Goal: Information Seeking & Learning: Find specific fact

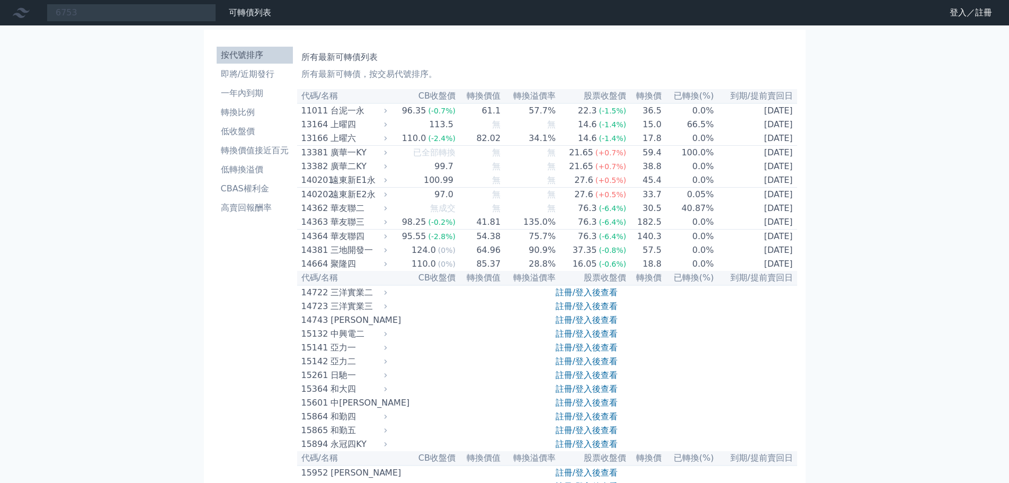
drag, startPoint x: 109, startPoint y: 11, endPoint x: 5, endPoint y: 11, distance: 103.3
click at [5, 11] on div "6753 可轉債列表 財務數據" at bounding box center [138, 13] width 276 height 18
click at [112, 1] on nav "6753 可轉債列表 財務數據 可轉債列表 財務數據 登入／註冊 登入／註冊" at bounding box center [504, 12] width 1009 height 25
click at [112, 6] on div "6753" at bounding box center [132, 13] width 170 height 18
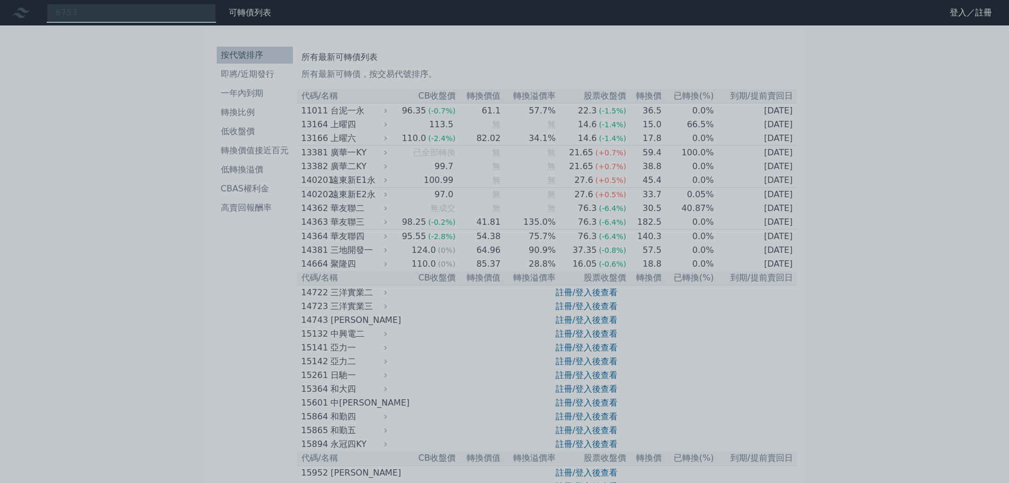
click at [143, 15] on div at bounding box center [504, 241] width 1009 height 483
click at [143, 10] on div "6753" at bounding box center [132, 13] width 170 height 18
drag, startPoint x: 145, startPoint y: 12, endPoint x: 49, endPoint y: 15, distance: 96.5
click at [49, 16] on div at bounding box center [504, 241] width 1009 height 483
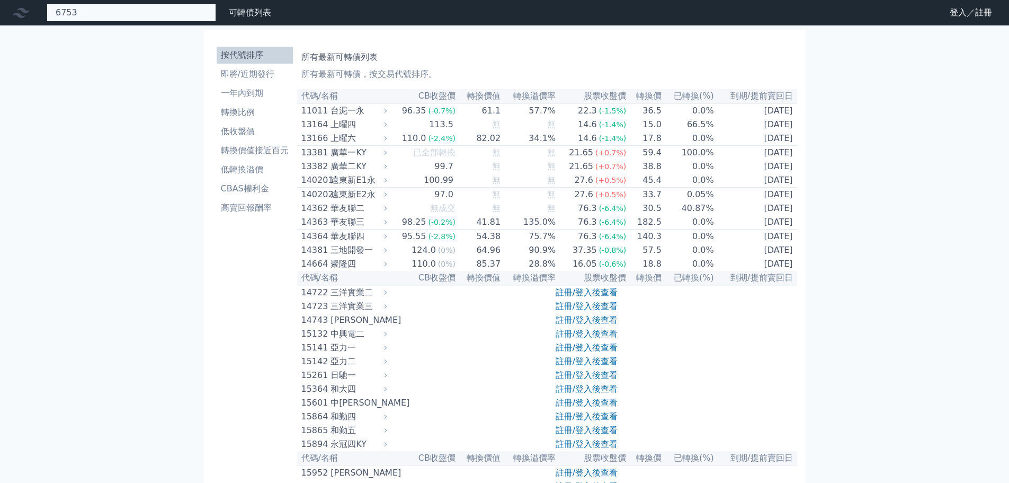
click at [104, 14] on div "6753" at bounding box center [132, 13] width 170 height 18
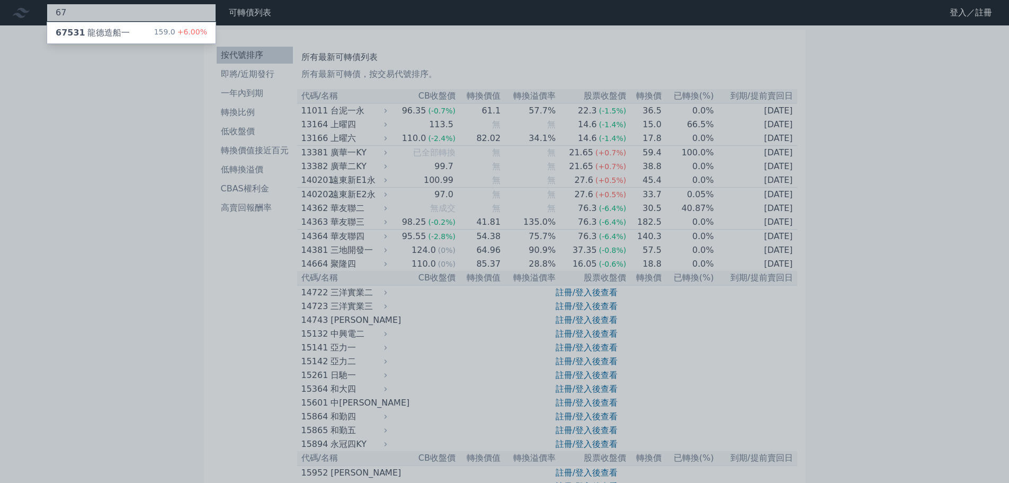
type input "6"
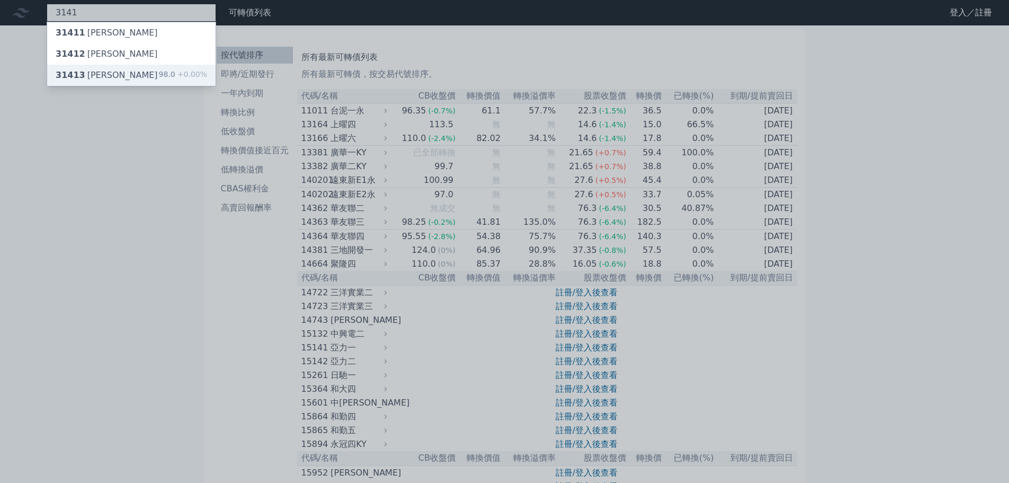
type input "3141"
click at [100, 77] on div "31413 [PERSON_NAME]" at bounding box center [107, 75] width 102 height 13
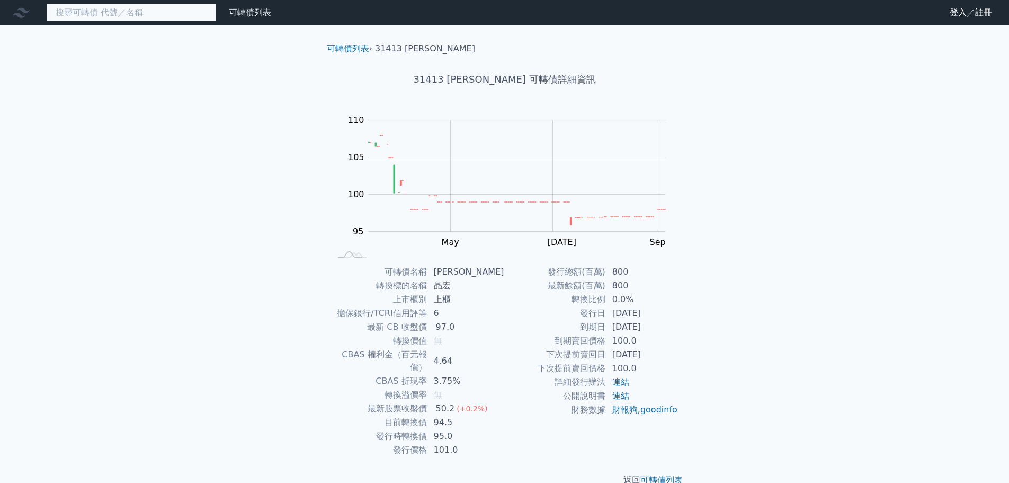
click at [98, 19] on input at bounding box center [132, 13] width 170 height 18
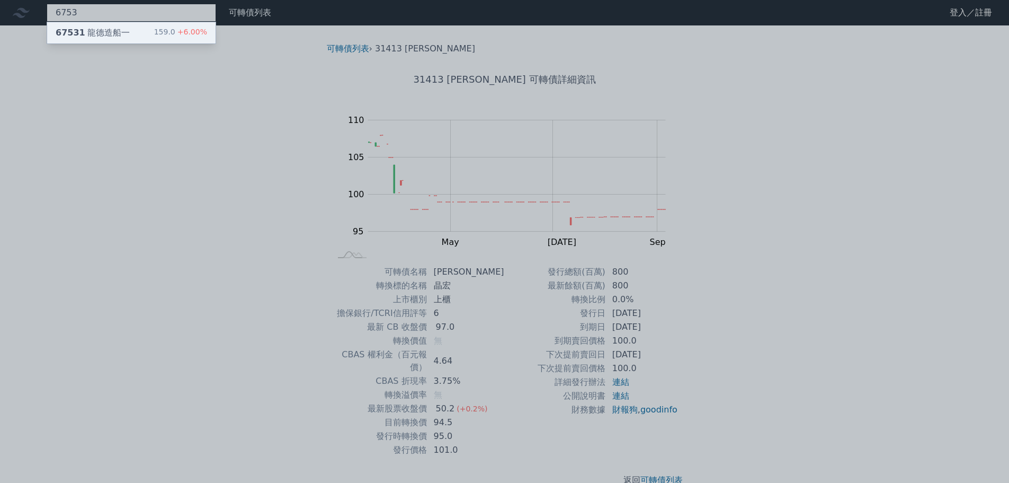
type input "6753"
click at [131, 30] on div "67531 龍德造船一 159.0 +6.00%" at bounding box center [131, 32] width 169 height 21
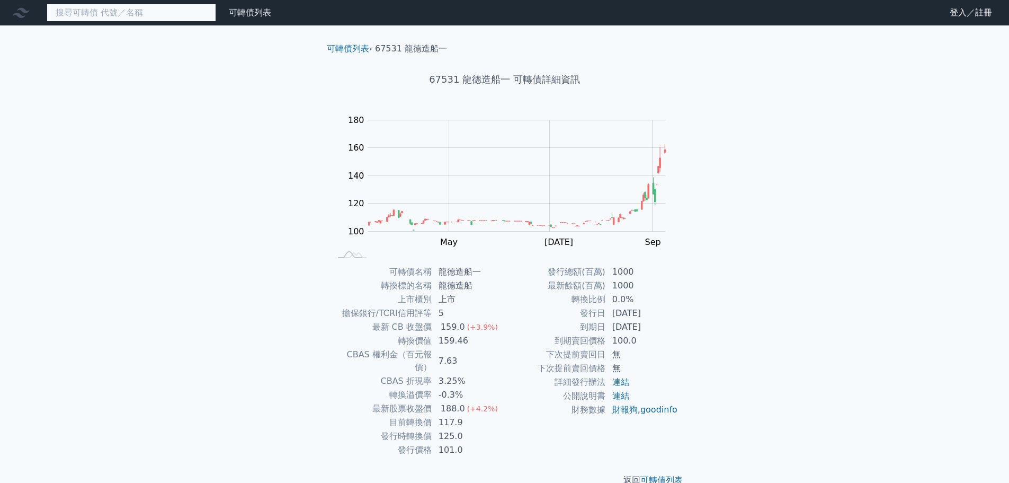
click at [112, 19] on input at bounding box center [132, 13] width 170 height 18
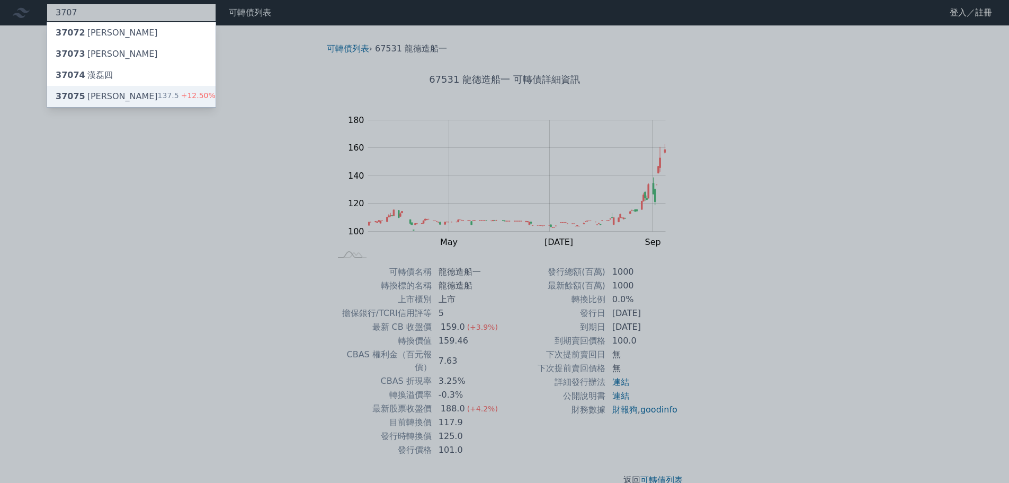
type input "3707"
click at [111, 93] on div "37075 漢磊五 137.5 +12.50%" at bounding box center [131, 96] width 169 height 21
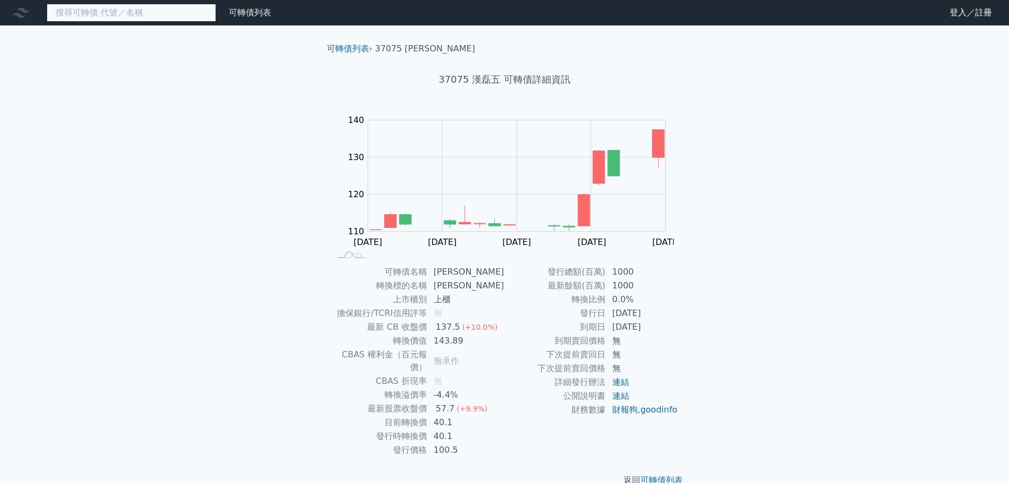
drag, startPoint x: 91, startPoint y: 7, endPoint x: 92, endPoint y: 1, distance: 7.1
click at [91, 7] on input at bounding box center [132, 13] width 170 height 18
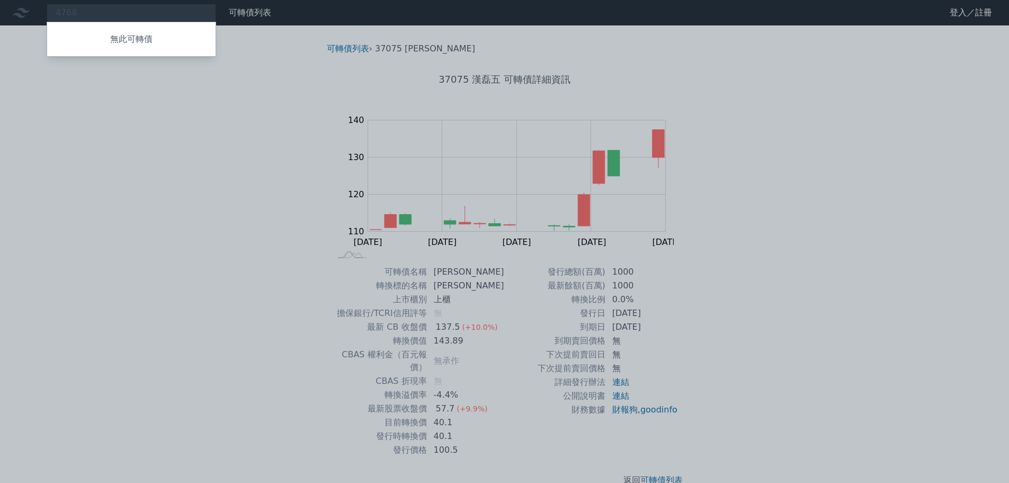
click at [245, 167] on div at bounding box center [504, 241] width 1009 height 483
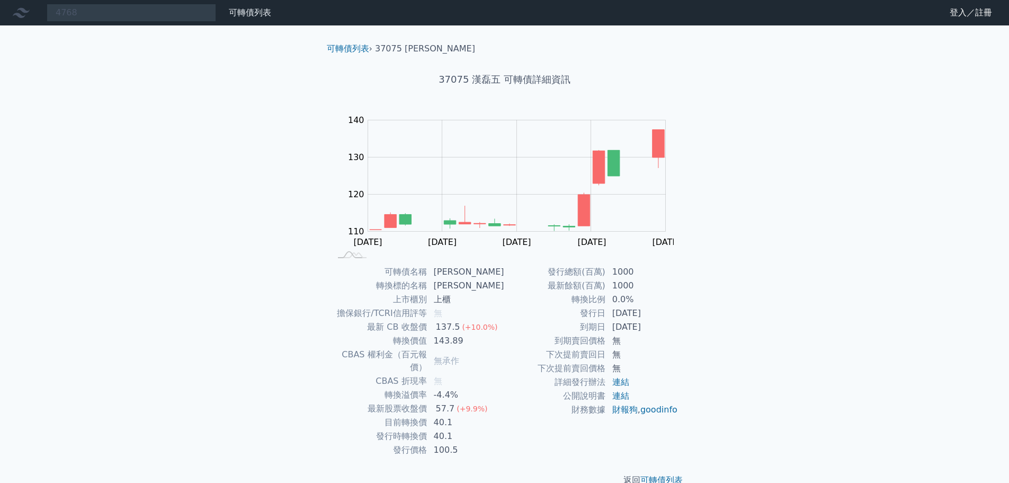
click at [130, 24] on nav "4768 無此可轉債 可轉債列表 財務數據 可轉債列表 財務數據 登入／註冊 登入／註冊" at bounding box center [504, 12] width 1009 height 25
click at [125, 15] on div "4768 無此可轉債" at bounding box center [132, 13] width 170 height 18
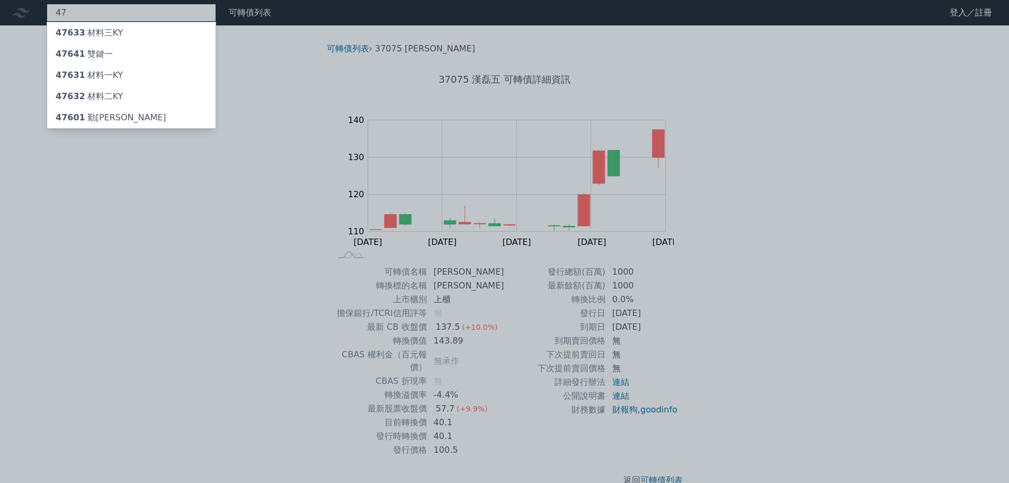
type input "4"
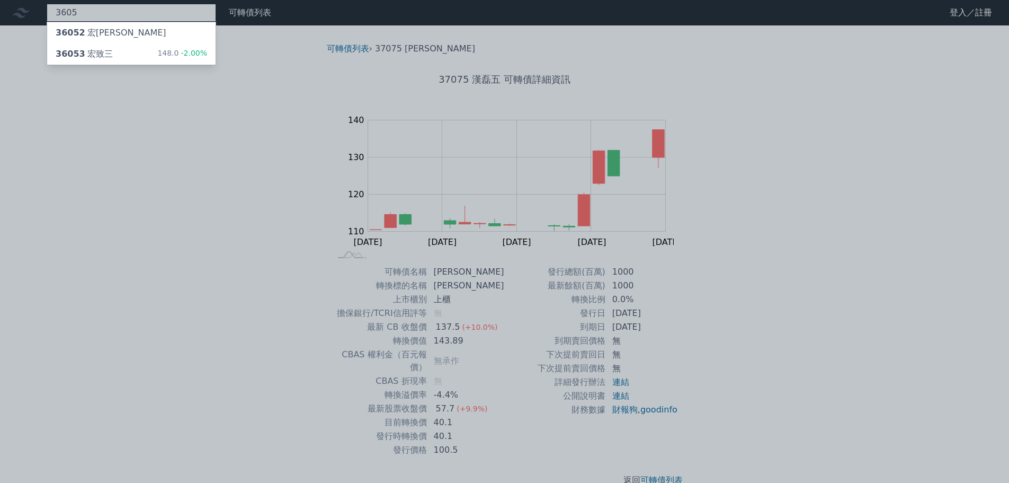
type input "3605"
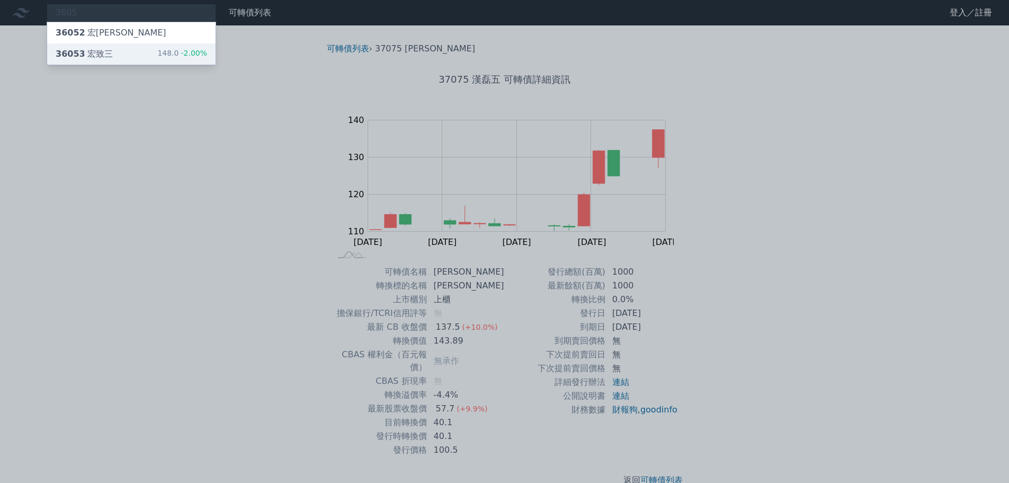
click at [107, 46] on div "36053 宏致三 148.0 -2.00%" at bounding box center [131, 53] width 169 height 21
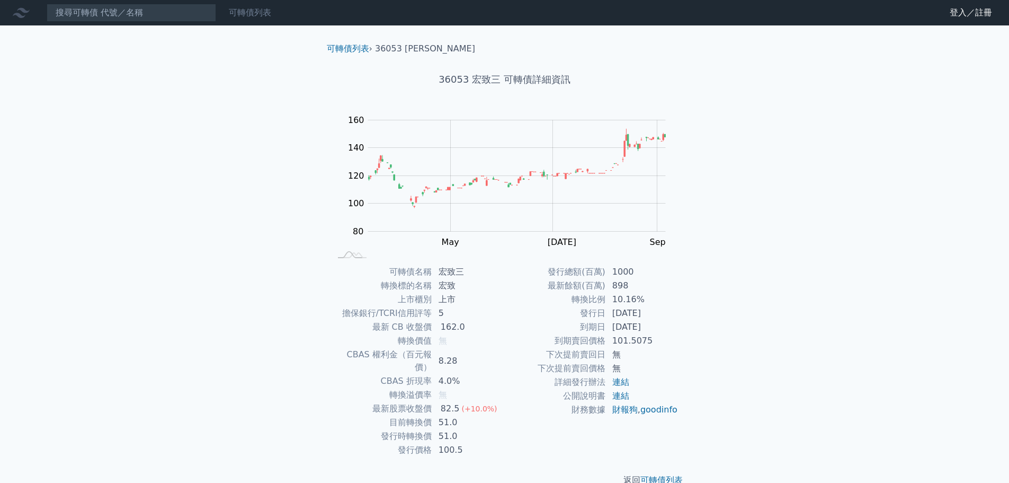
click at [249, 13] on link "可轉債列表" at bounding box center [250, 12] width 42 height 10
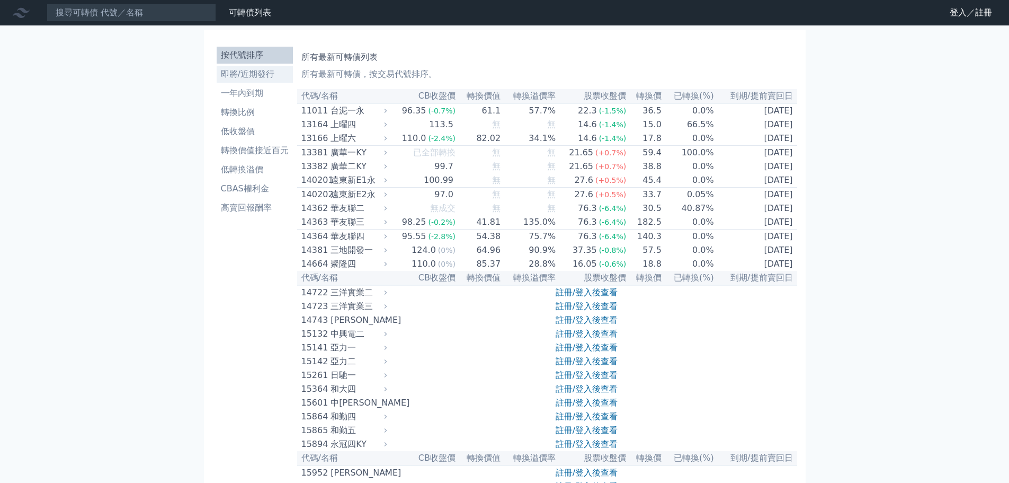
click at [249, 76] on li "即將/近期發行" at bounding box center [255, 74] width 76 height 13
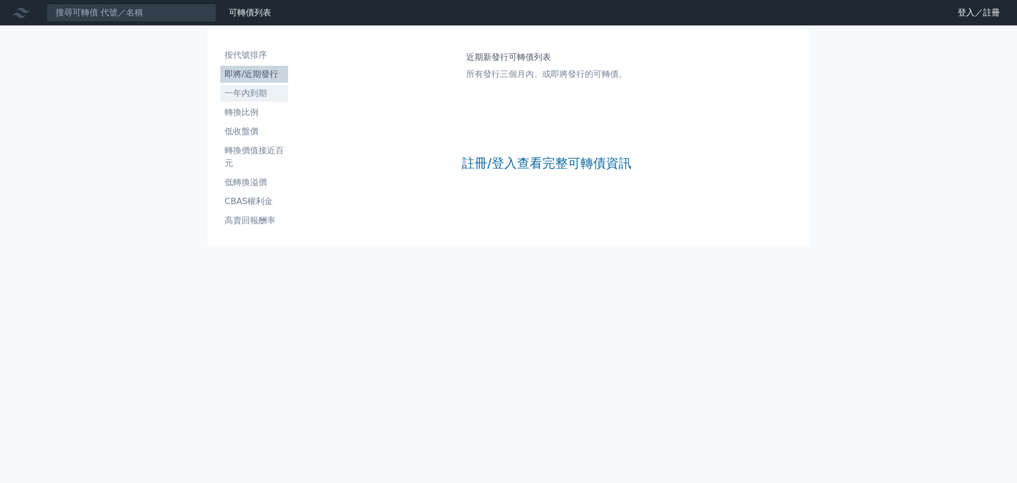
click at [254, 96] on li "一年內到期" at bounding box center [254, 93] width 68 height 13
click at [254, 76] on li "即將/近期發行" at bounding box center [254, 74] width 68 height 13
click at [270, 50] on li "按代號排序" at bounding box center [254, 55] width 68 height 13
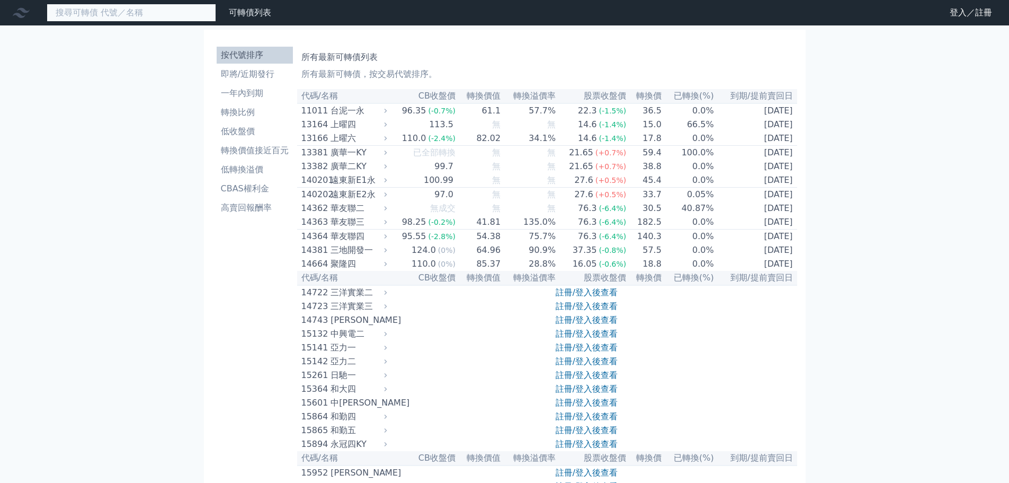
click at [117, 15] on input at bounding box center [132, 13] width 170 height 18
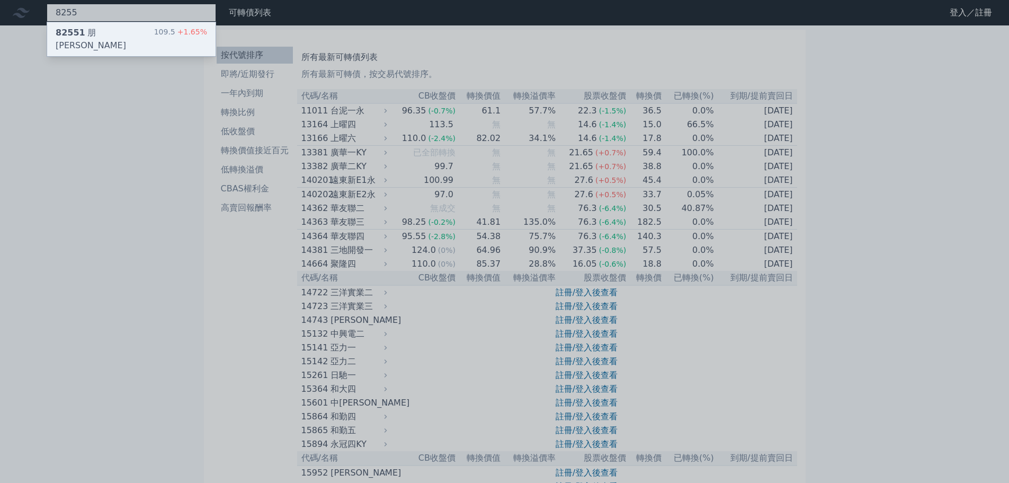
type input "8255"
click at [95, 35] on div "82551 朋[PERSON_NAME]" at bounding box center [105, 38] width 99 height 25
